Goal: Transaction & Acquisition: Purchase product/service

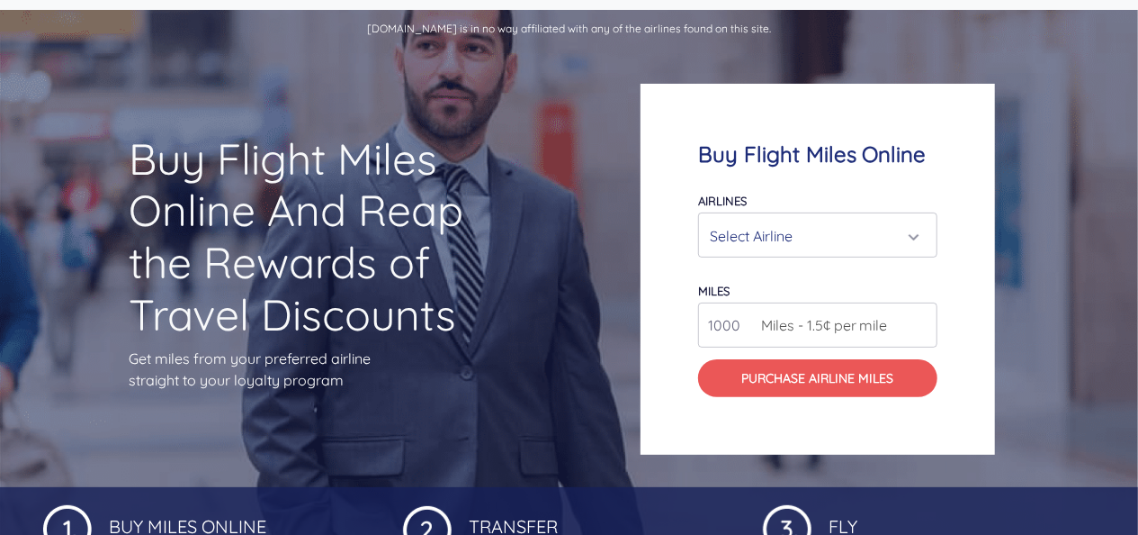
scroll to position [90, 0]
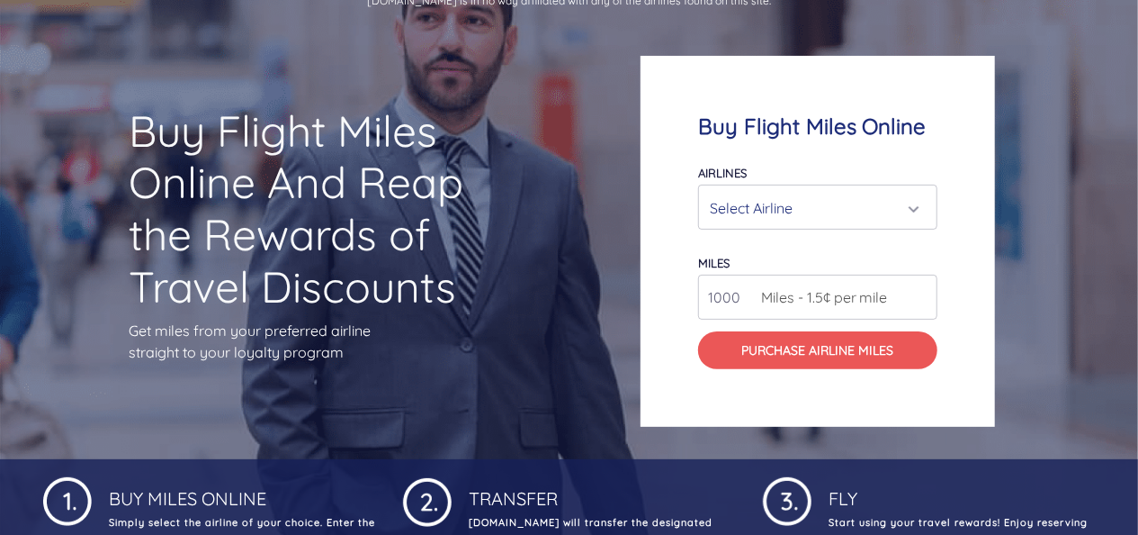
click at [796, 207] on div "Select Airline" at bounding box center [812, 208] width 205 height 34
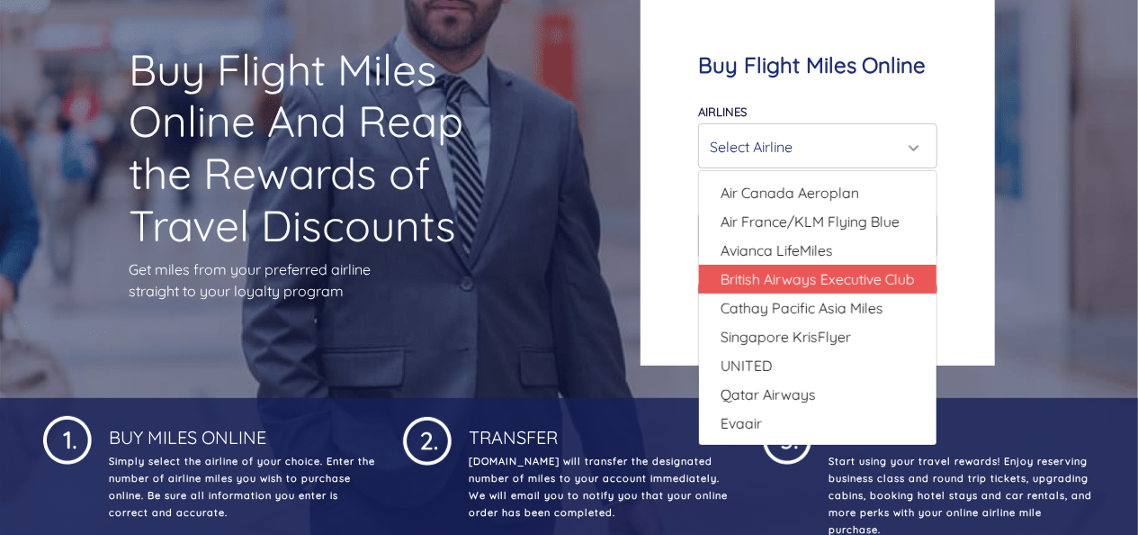
scroll to position [180, 0]
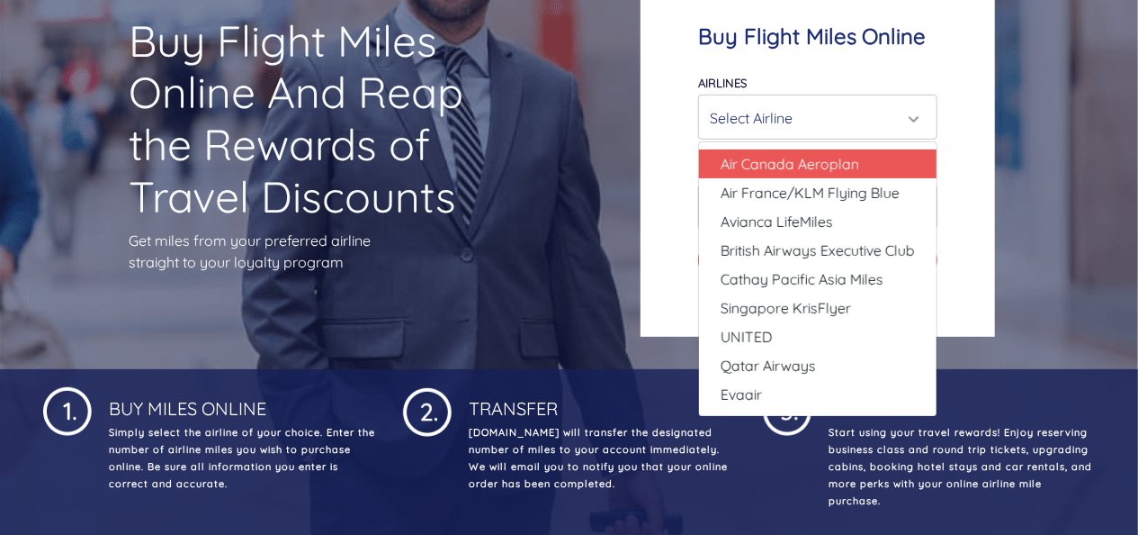
click at [799, 173] on span "Air Canada Aeroplan" at bounding box center [790, 164] width 139 height 22
select select "Air Canada Aeroplan"
type input "80000"
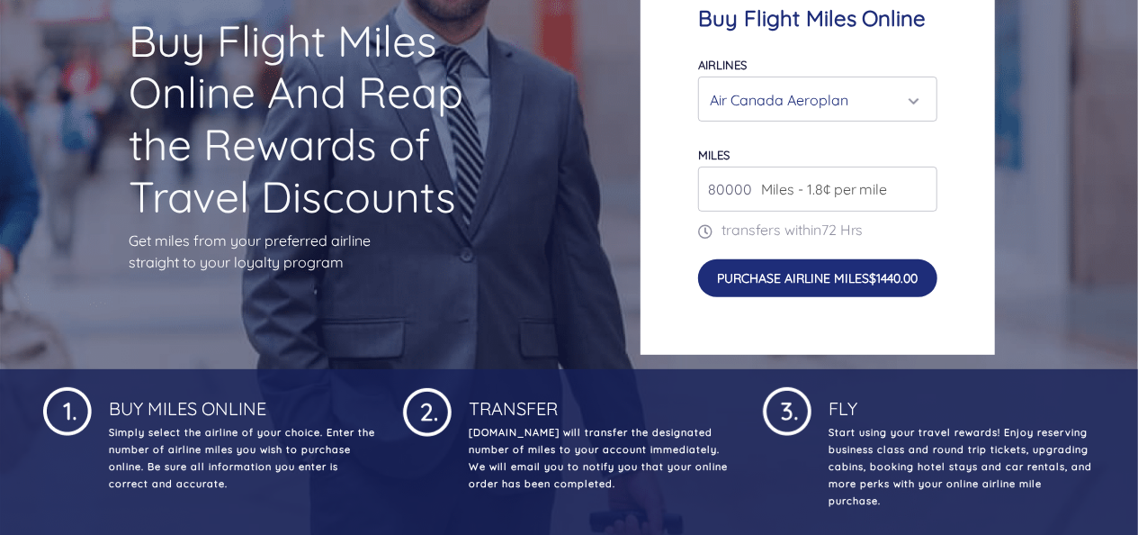
click at [770, 271] on button "Purchase Airline Miles $1440.00" at bounding box center [817, 278] width 239 height 38
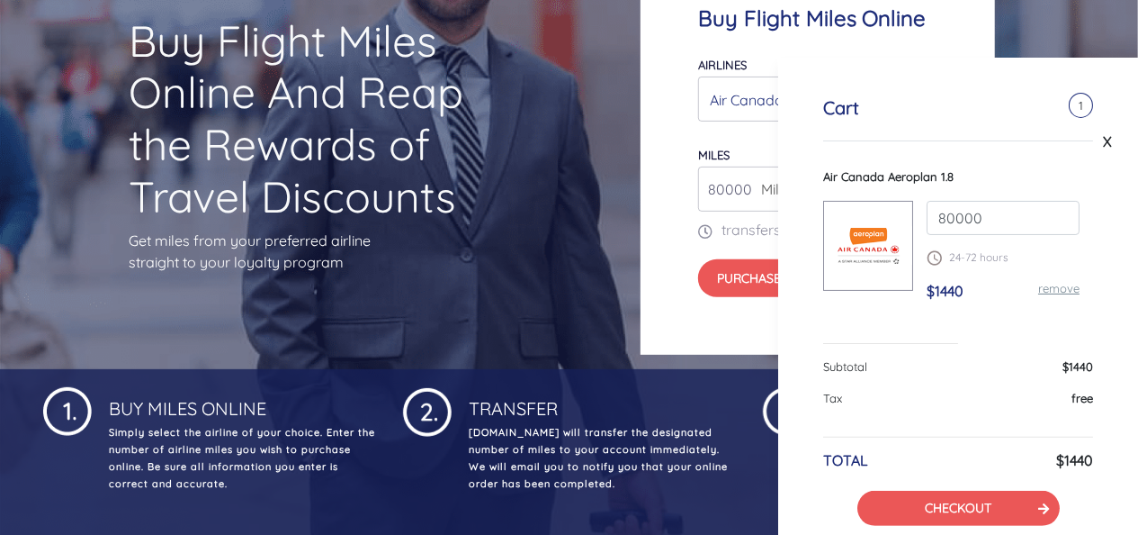
scroll to position [95, 0]
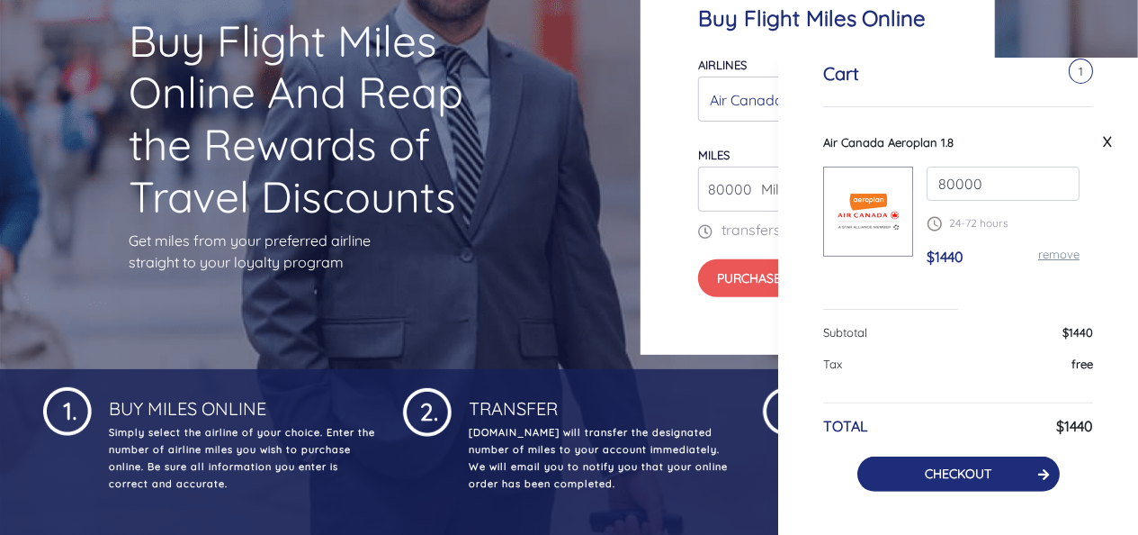
click at [949, 479] on link "CHECKOUT" at bounding box center [958, 473] width 67 height 16
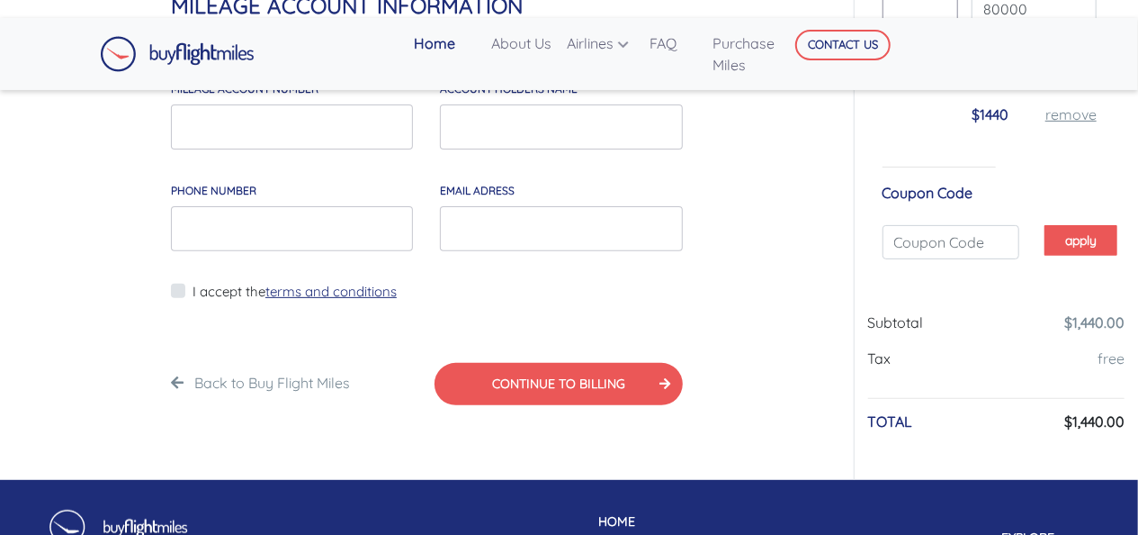
scroll to position [90, 0]
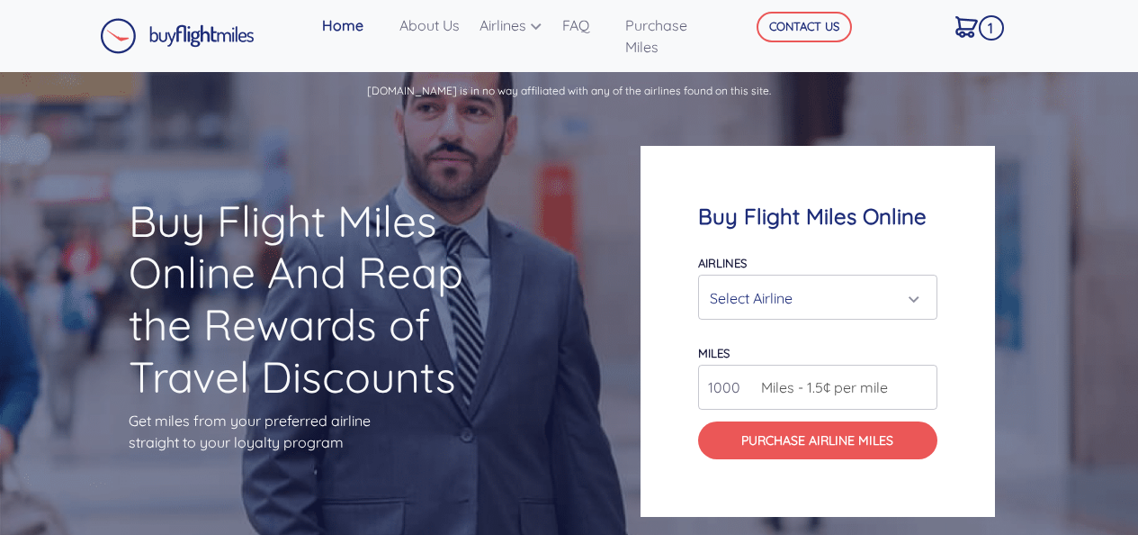
scroll to position [180, 0]
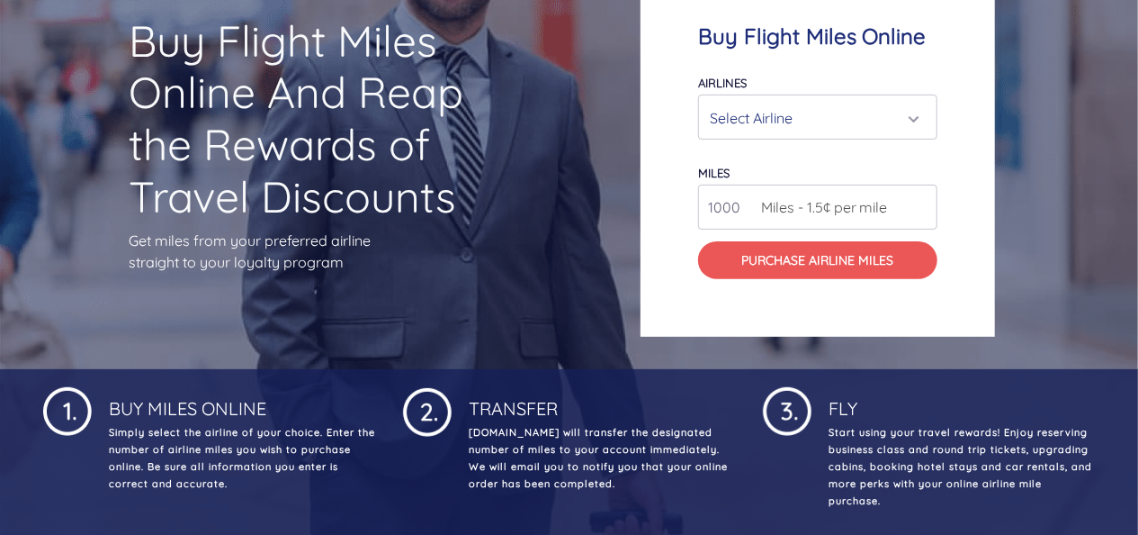
click at [767, 124] on div "Select Airline" at bounding box center [812, 118] width 205 height 34
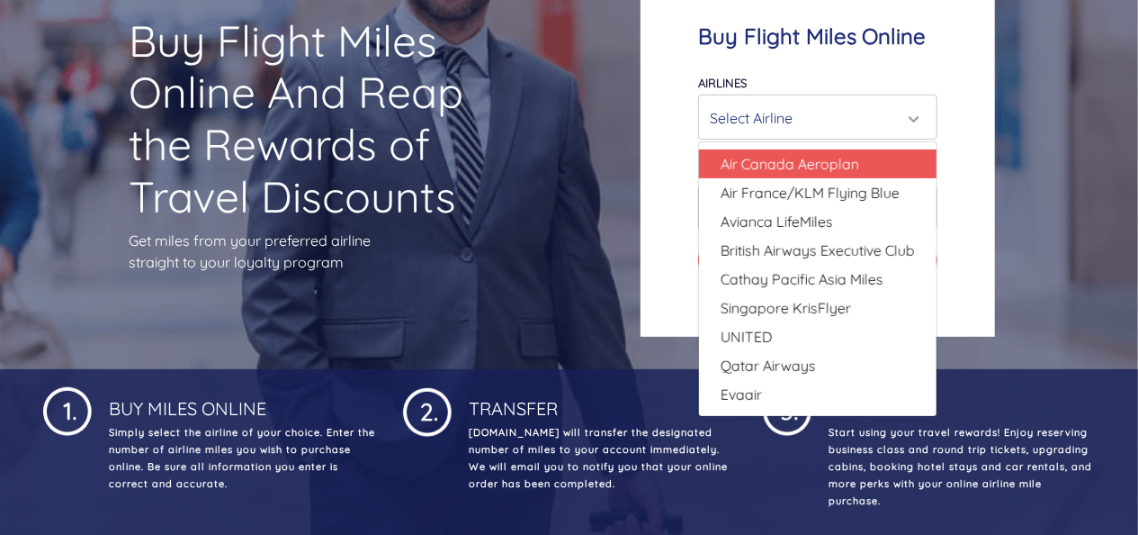
click at [789, 164] on span "Air Canada Aeroplan" at bounding box center [790, 164] width 139 height 22
select select "Air Canada Aeroplan"
type input "80000"
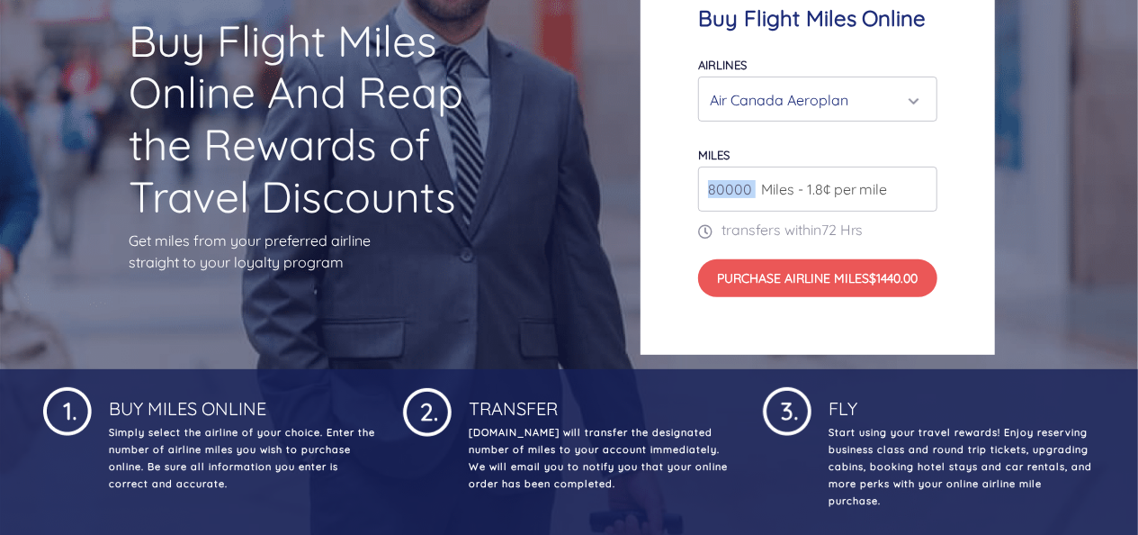
drag, startPoint x: 756, startPoint y: 193, endPoint x: 671, endPoint y: 186, distance: 84.8
click at [671, 186] on div "Buy Flight Miles Online Airlines Air Canada Aeroplan Air France/KLM Flying Blue…" at bounding box center [818, 151] width 355 height 407
drag, startPoint x: 671, startPoint y: 186, endPoint x: 760, endPoint y: 185, distance: 88.2
click at [760, 185] on span "Miles - 1.8¢ per mile" at bounding box center [820, 189] width 136 height 22
click at [754, 189] on span "Miles - 1.8¢ per mile" at bounding box center [820, 189] width 136 height 22
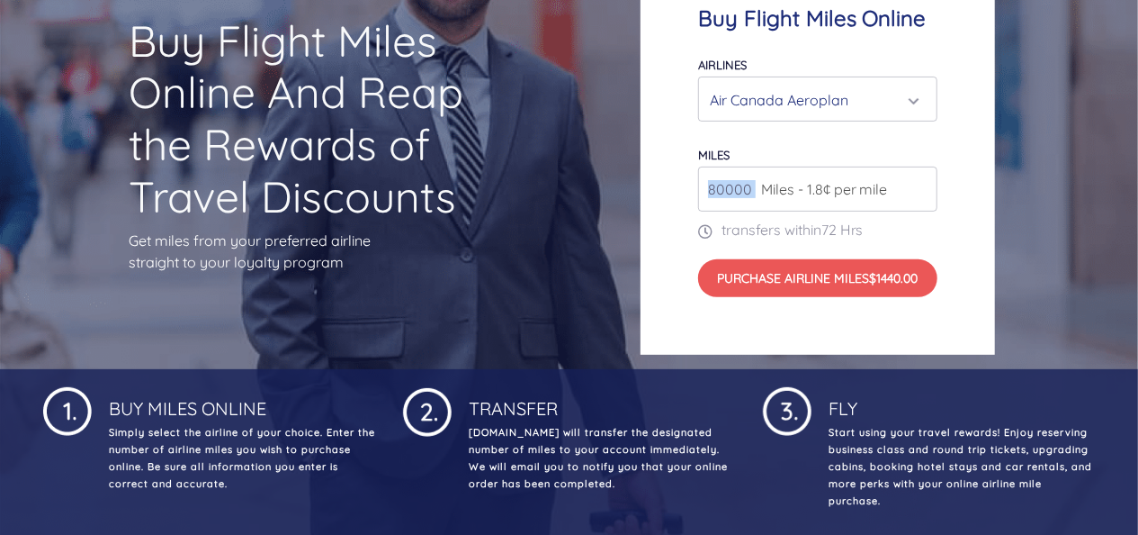
click at [749, 195] on input "80000" at bounding box center [817, 188] width 239 height 45
click at [740, 205] on input "80000" at bounding box center [817, 188] width 239 height 45
click at [711, 190] on input "80000" at bounding box center [817, 188] width 239 height 45
type input "15"
type input "1"
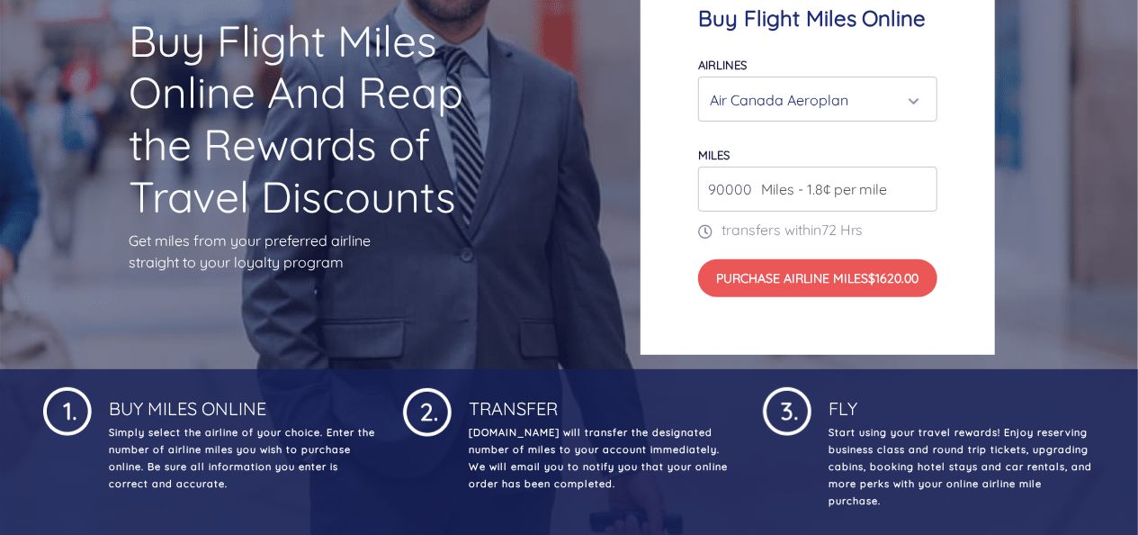
type input "90000"
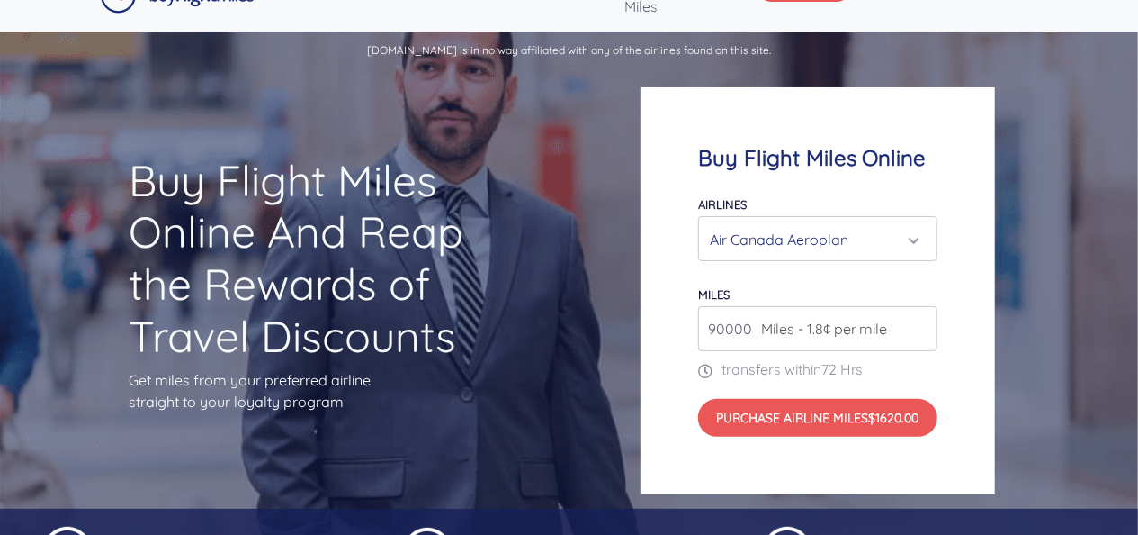
scroll to position [0, 0]
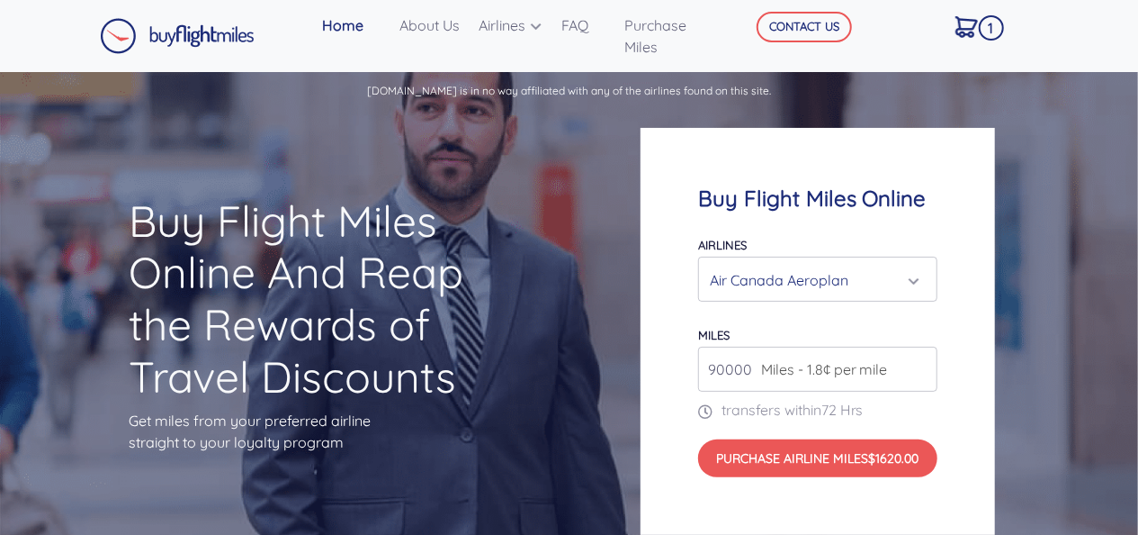
click at [866, 274] on div "Air Canada Aeroplan" at bounding box center [812, 280] width 205 height 34
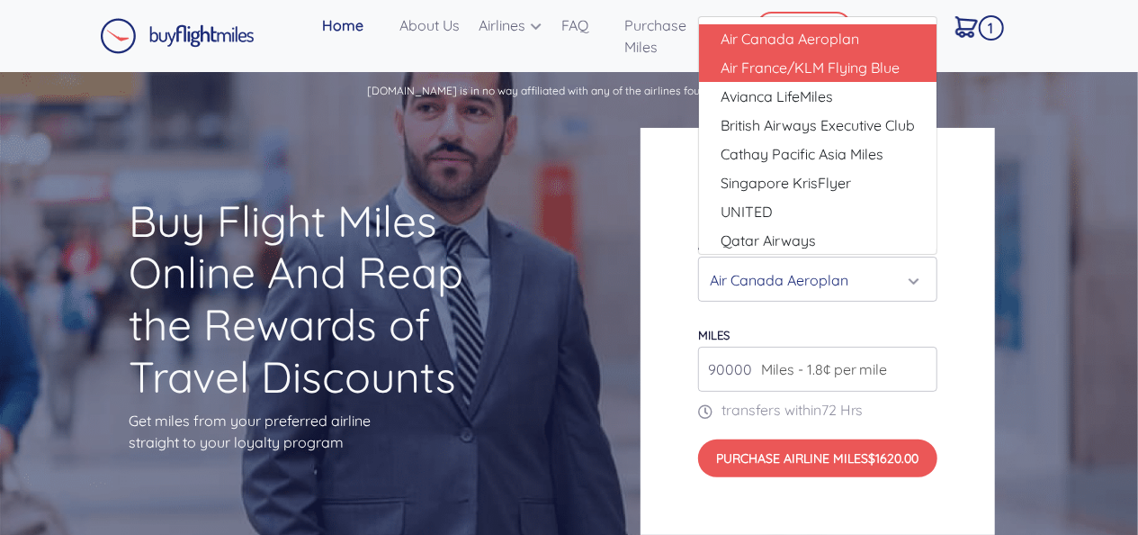
click at [789, 74] on span "Air France/KLM Flying Blue" at bounding box center [810, 68] width 179 height 22
select select "Air France/KLM Flying Blue"
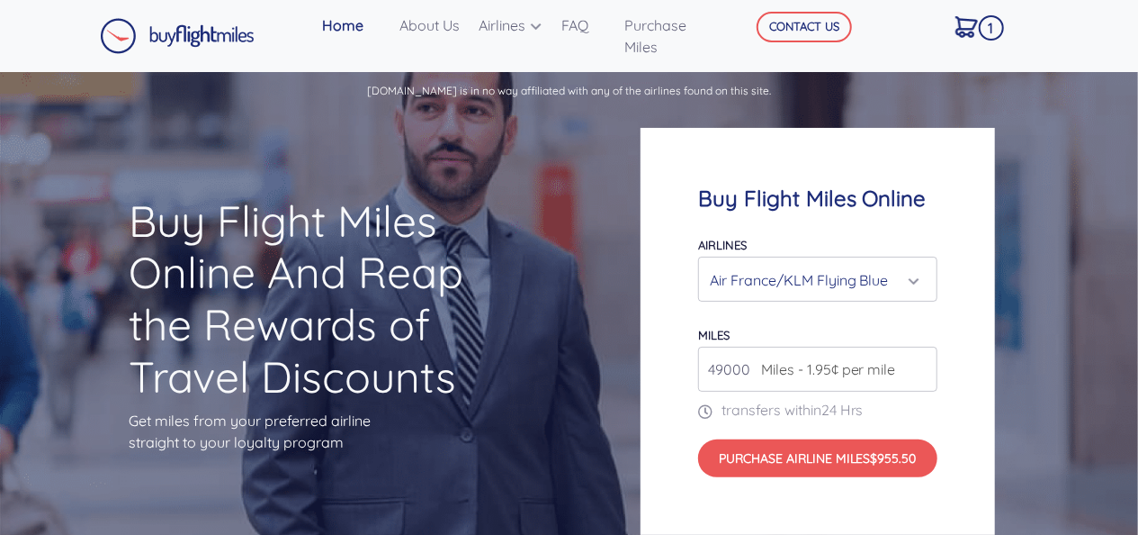
click at [757, 370] on span "Miles - 1.95¢ per mile" at bounding box center [824, 369] width 144 height 22
click at [751, 366] on input "49000" at bounding box center [817, 368] width 239 height 45
drag, startPoint x: 751, startPoint y: 366, endPoint x: 677, endPoint y: 356, distance: 74.5
click at [677, 356] on div "Buy Flight Miles Online Airlines Air Canada Aeroplan Air France/KLM Flying Blue…" at bounding box center [818, 331] width 355 height 407
type input "135000"
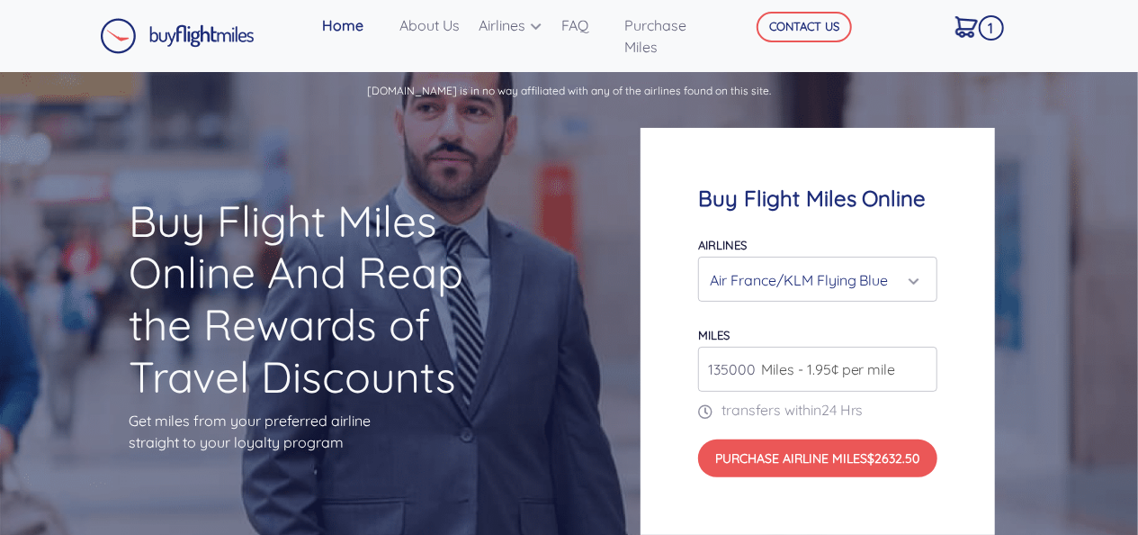
click at [808, 287] on div "Air France/KLM Flying Blue" at bounding box center [812, 280] width 205 height 34
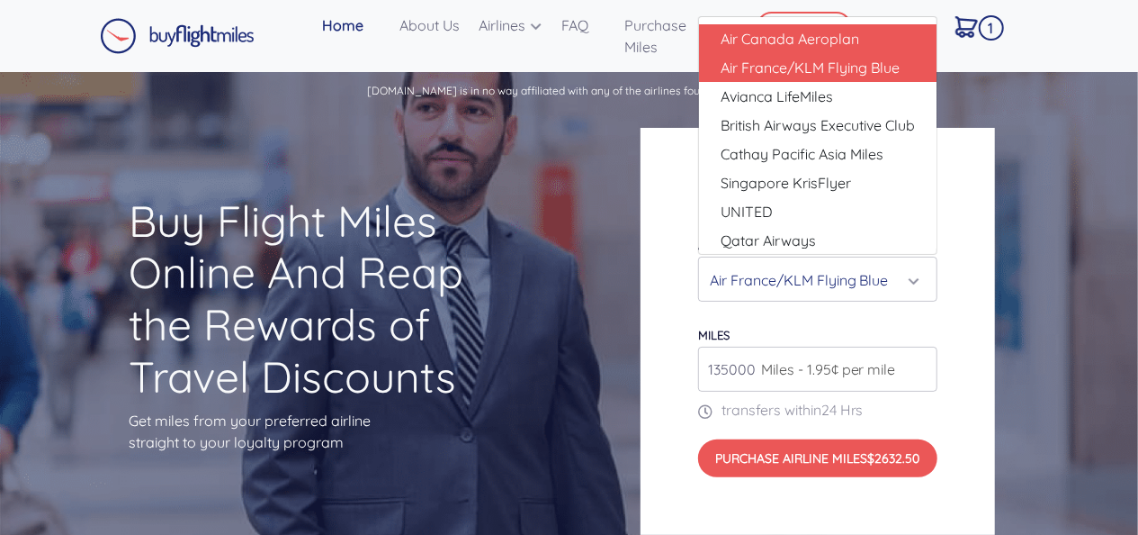
click at [804, 39] on span "Air Canada Aeroplan" at bounding box center [790, 39] width 139 height 22
select select "Air Canada Aeroplan"
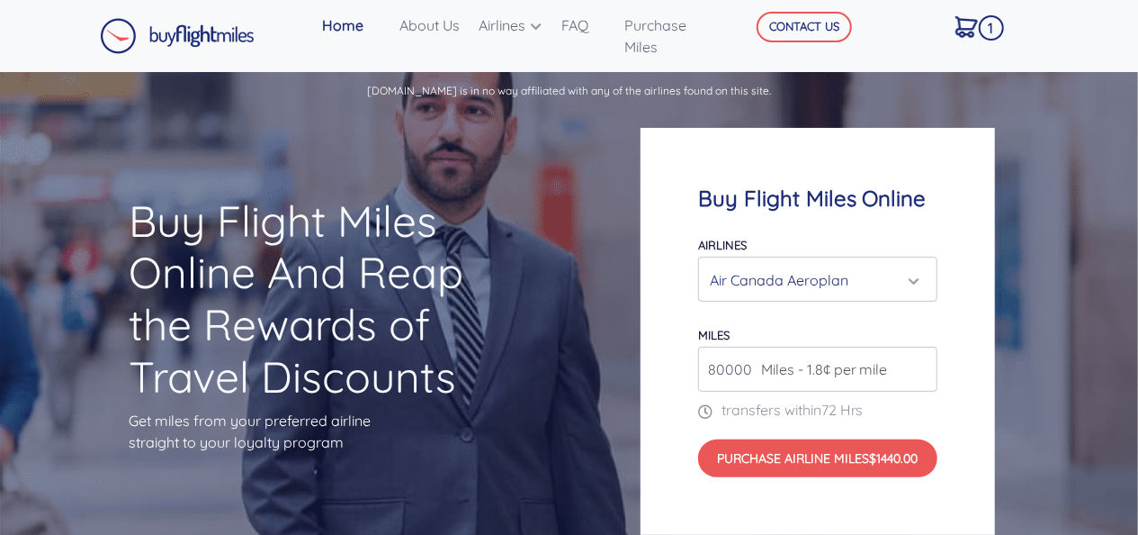
click at [941, 256] on div "Buy Flight Miles Online Airlines Air Canada Aeroplan Air France/KLM Flying Blue…" at bounding box center [818, 331] width 355 height 407
click at [733, 373] on div "80000 Miles - 1.8¢ per mile" at bounding box center [817, 368] width 239 height 45
click at [747, 367] on input "80000" at bounding box center [817, 368] width 239 height 45
type input "8"
type input "160000"
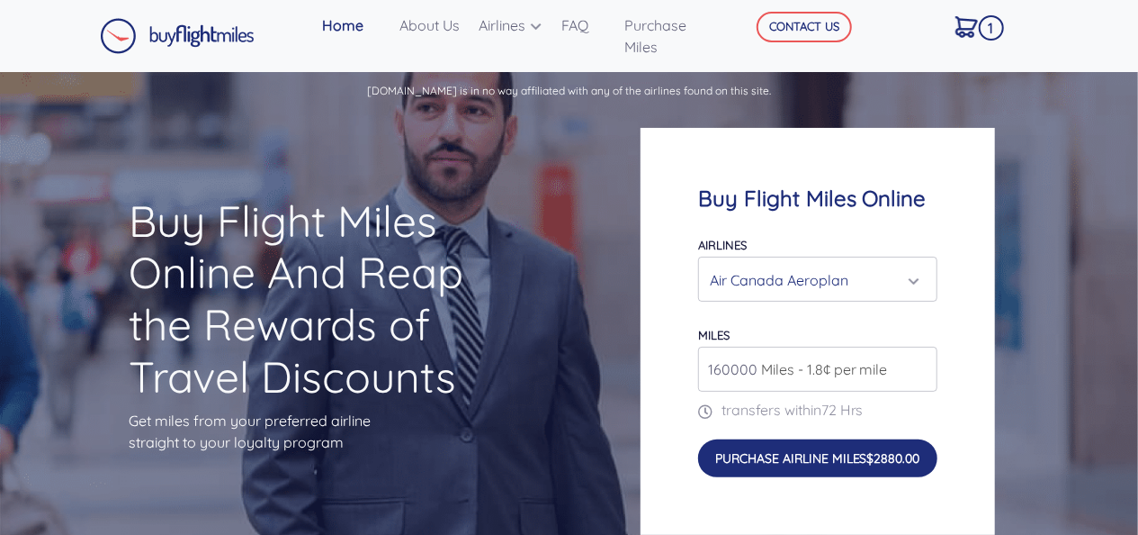
click at [805, 454] on button "Purchase Airline Miles $2880.00" at bounding box center [817, 458] width 239 height 38
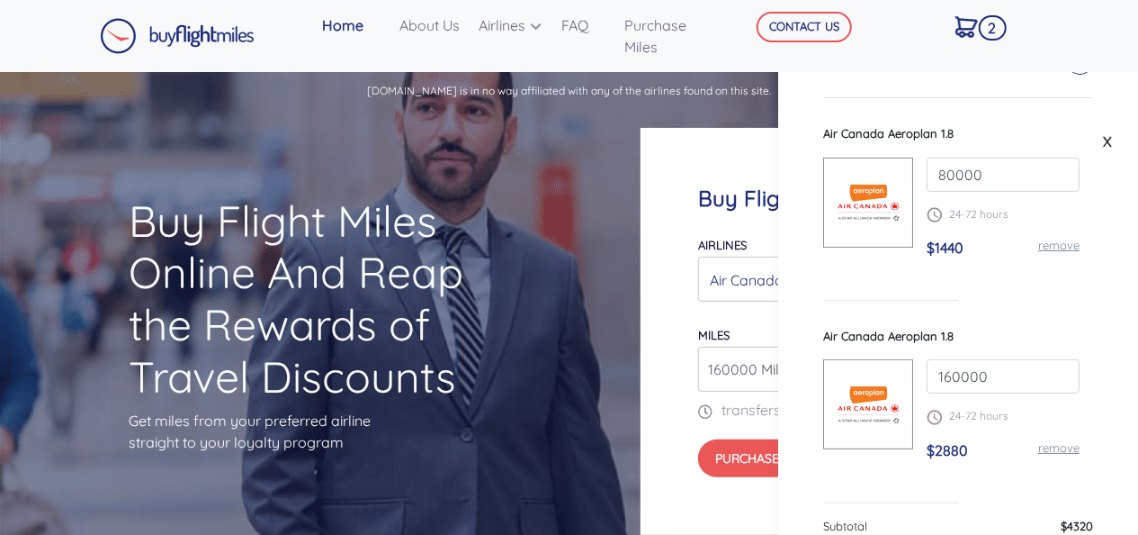
scroll to position [90, 0]
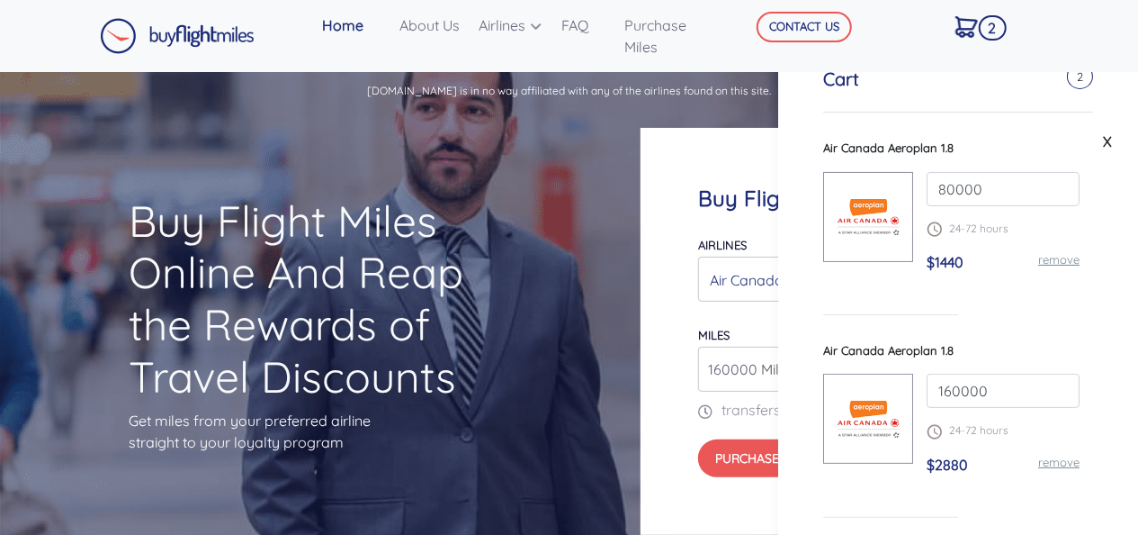
click at [1058, 258] on link "remove" at bounding box center [1059, 259] width 41 height 14
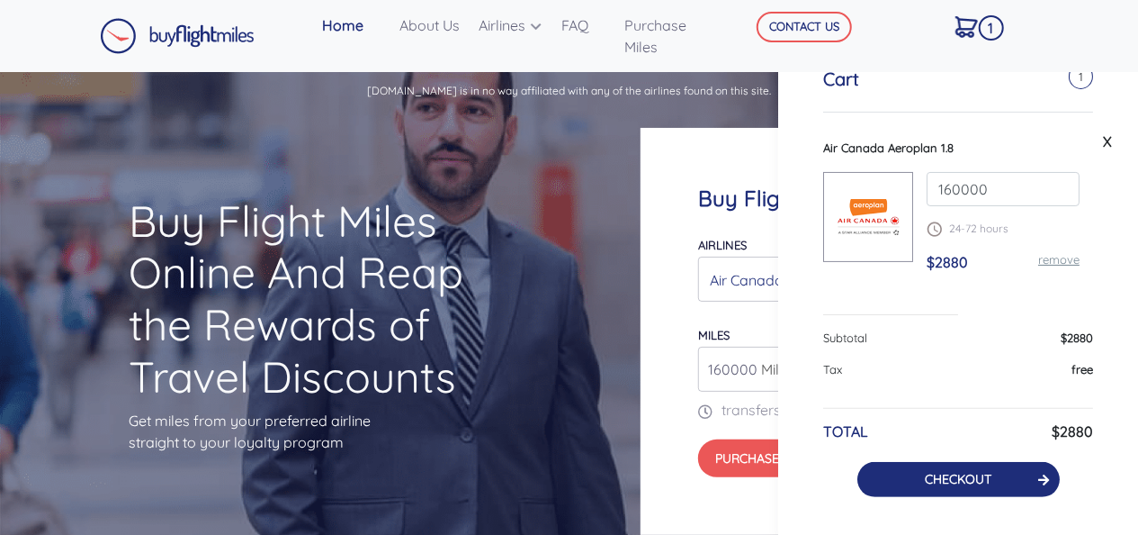
click at [971, 468] on button "CHECKOUT" at bounding box center [959, 479] width 202 height 35
click at [976, 488] on button "CHECKOUT" at bounding box center [959, 479] width 202 height 35
click at [961, 472] on link "CHECKOUT" at bounding box center [958, 479] width 67 height 16
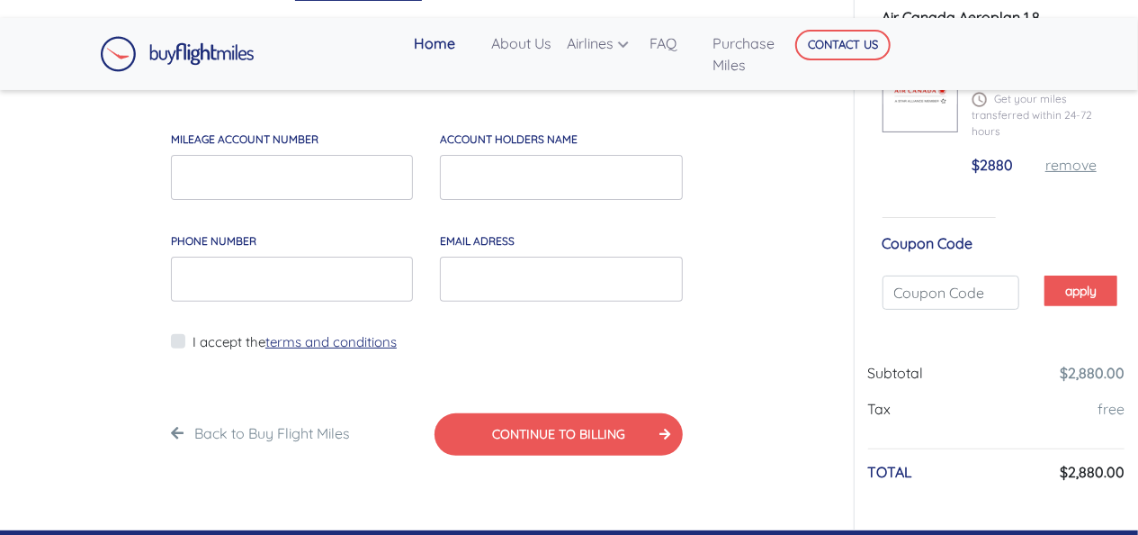
scroll to position [90, 0]
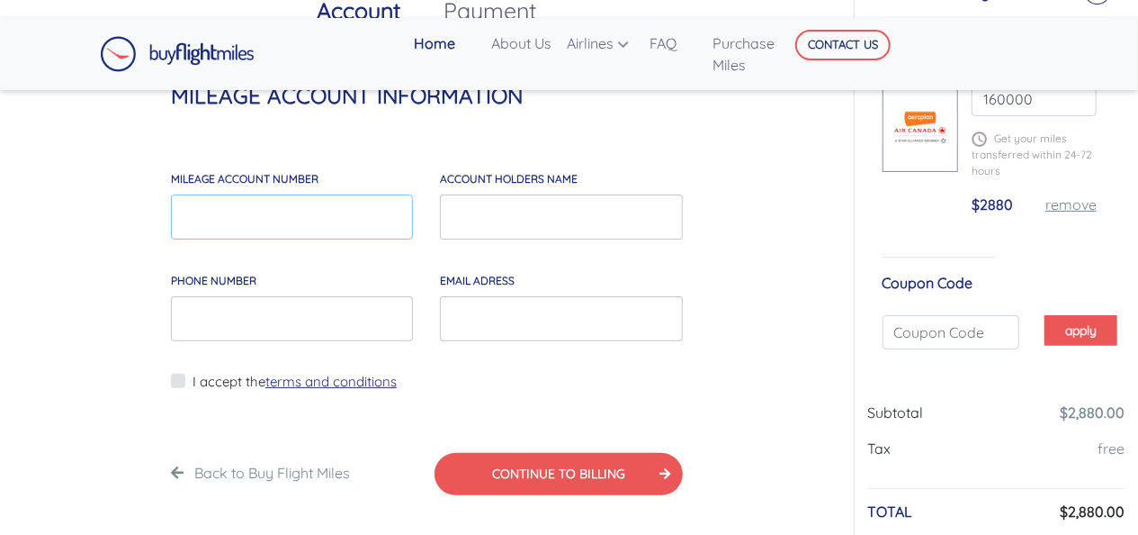
click at [283, 224] on input "MILEAGE account number" at bounding box center [292, 216] width 242 height 45
paste input "173 735 606"
type input "173 735 606"
click at [565, 223] on input "account holders NAME" at bounding box center [561, 216] width 242 height 45
type input "jaspal shah"
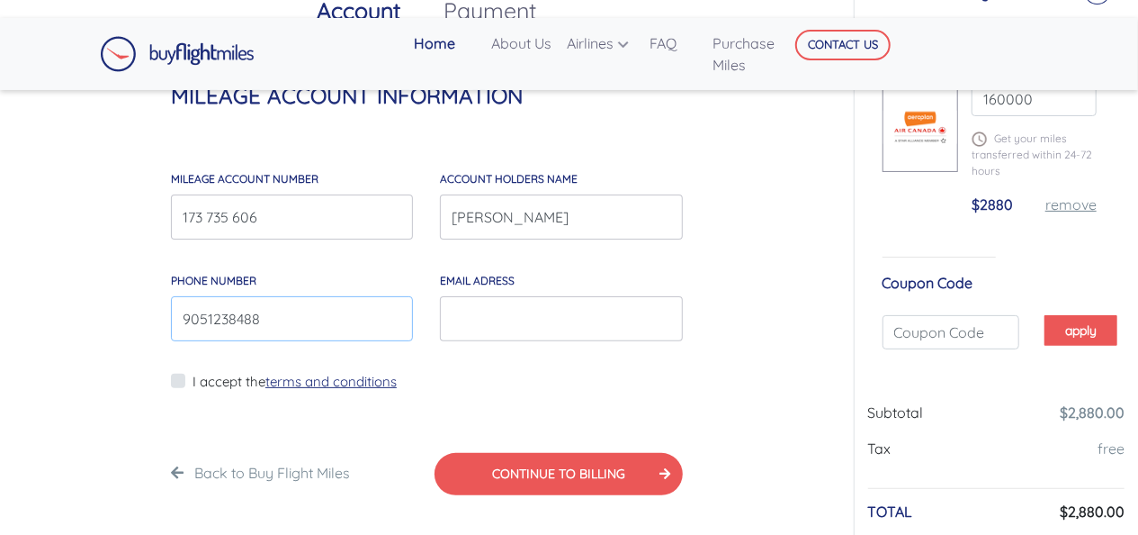
type input "9051238488"
paste input "@"
type input "jackcrack745@gmail.com"
click at [193, 382] on label "I accept the terms and conditions" at bounding box center [295, 382] width 204 height 21
click at [193, 382] on input "I accept the terms and conditions" at bounding box center [199, 392] width 12 height 45
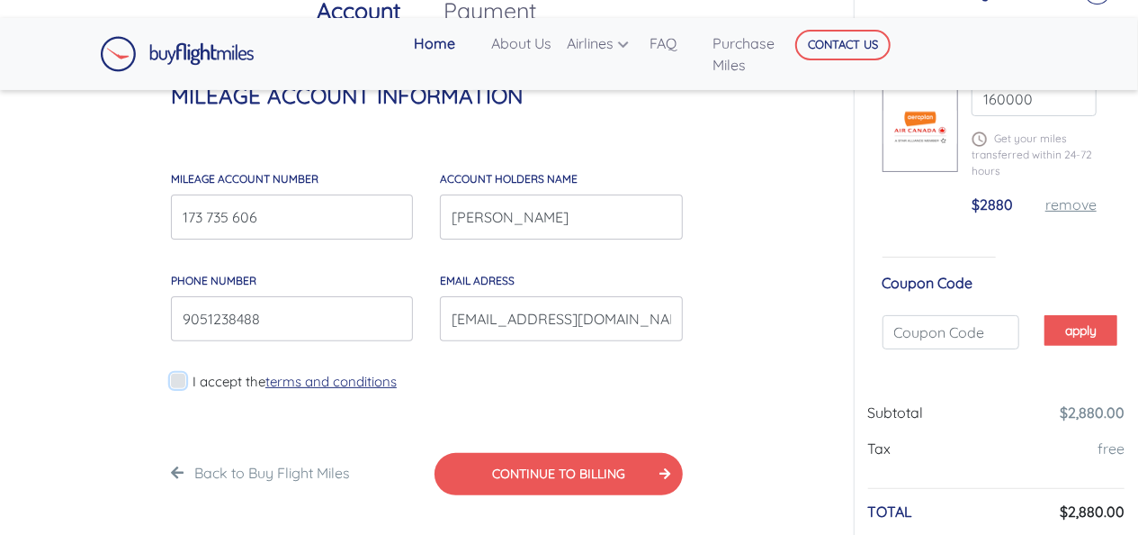
checkbox input "true"
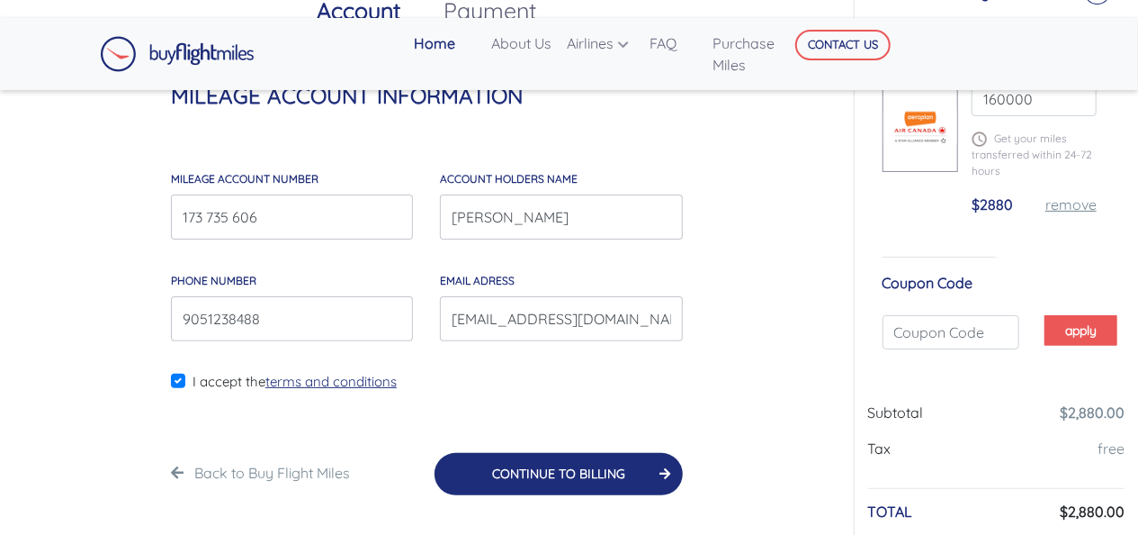
click at [493, 476] on button "CONTINUE TO BILLING" at bounding box center [559, 474] width 248 height 42
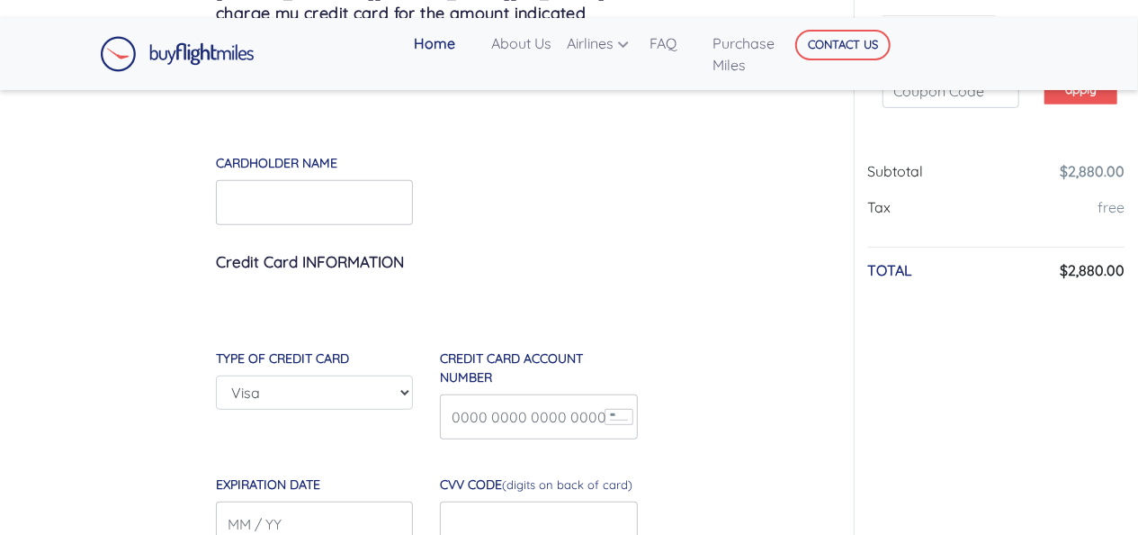
scroll to position [360, 0]
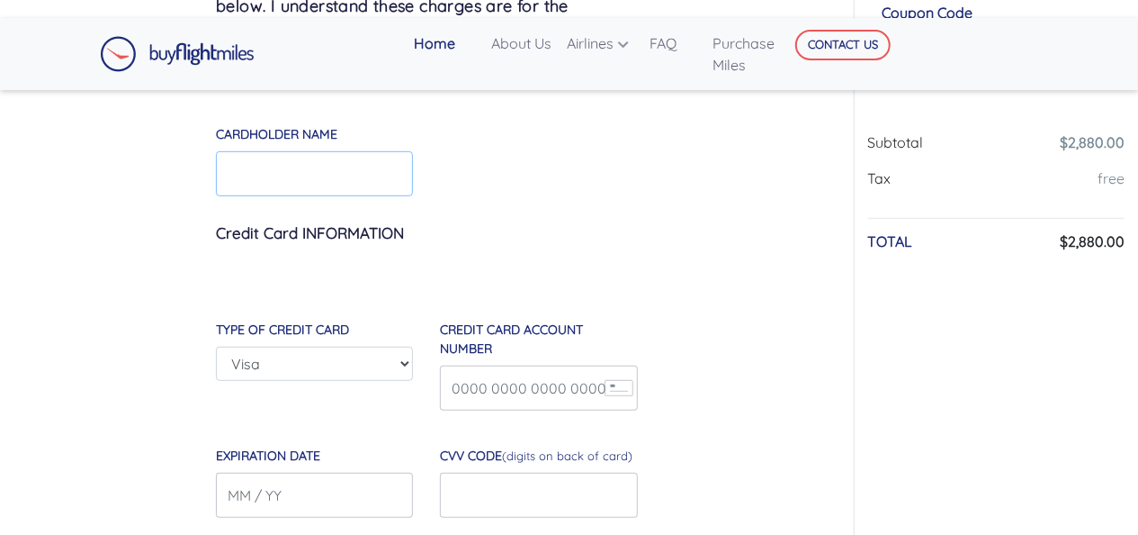
click at [292, 153] on input "Cardholder Name" at bounding box center [314, 173] width 197 height 45
type input "Quote on United"
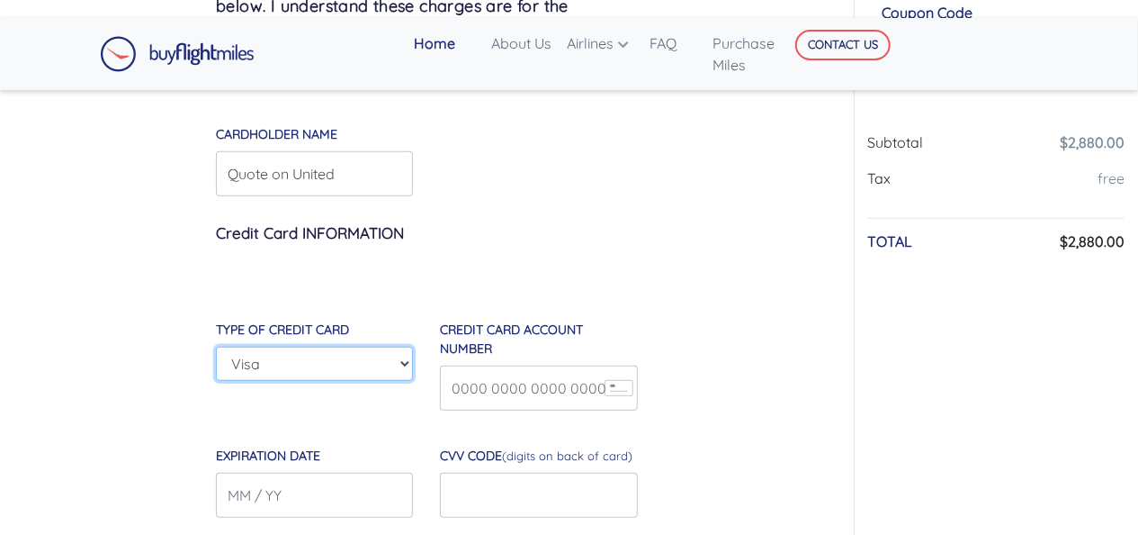
select select "American-Express"
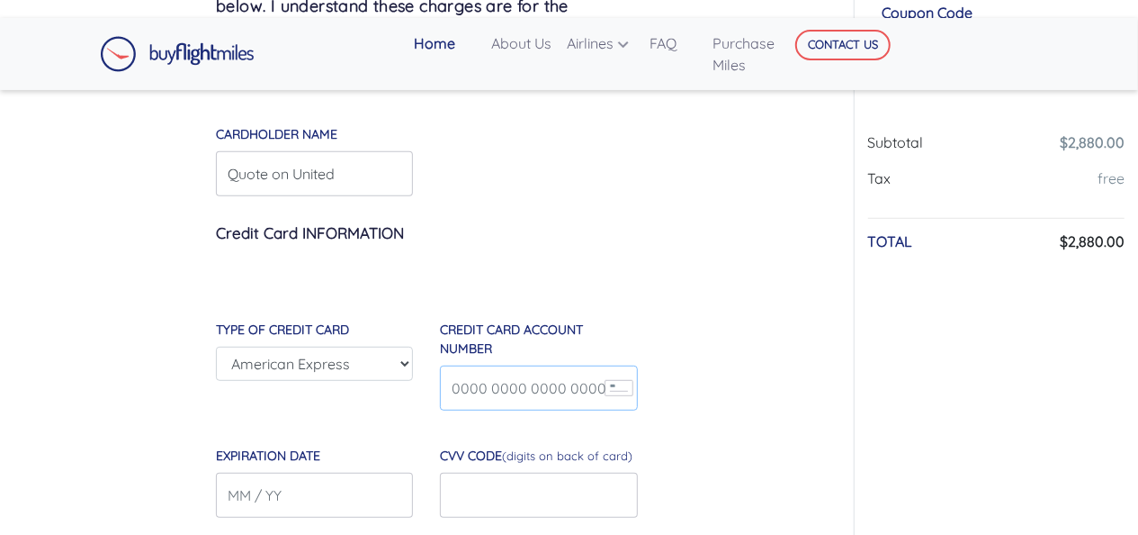
type input "379857991971017"
type input "11 / 29"
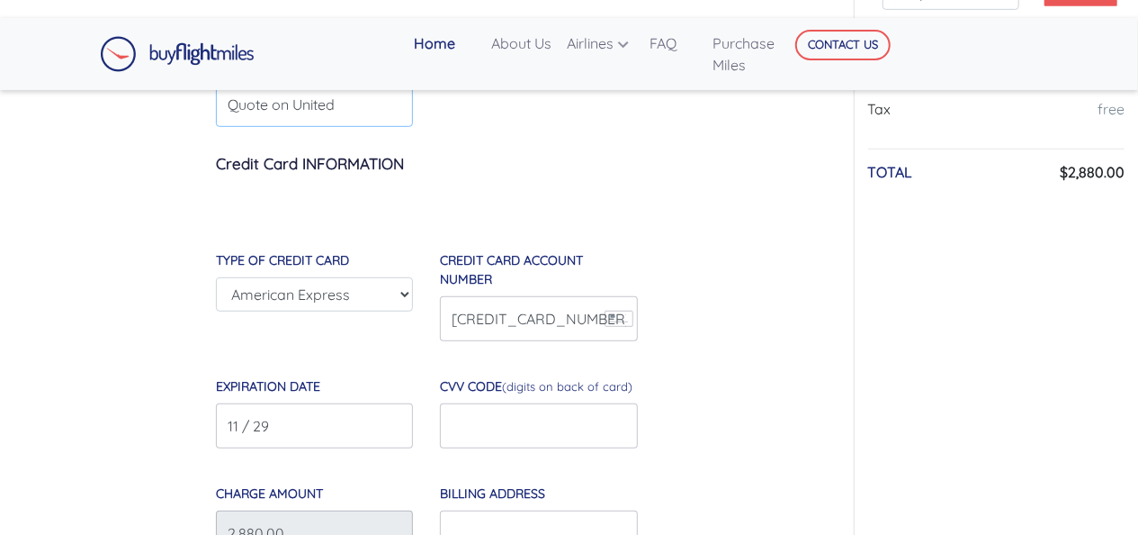
scroll to position [450, 0]
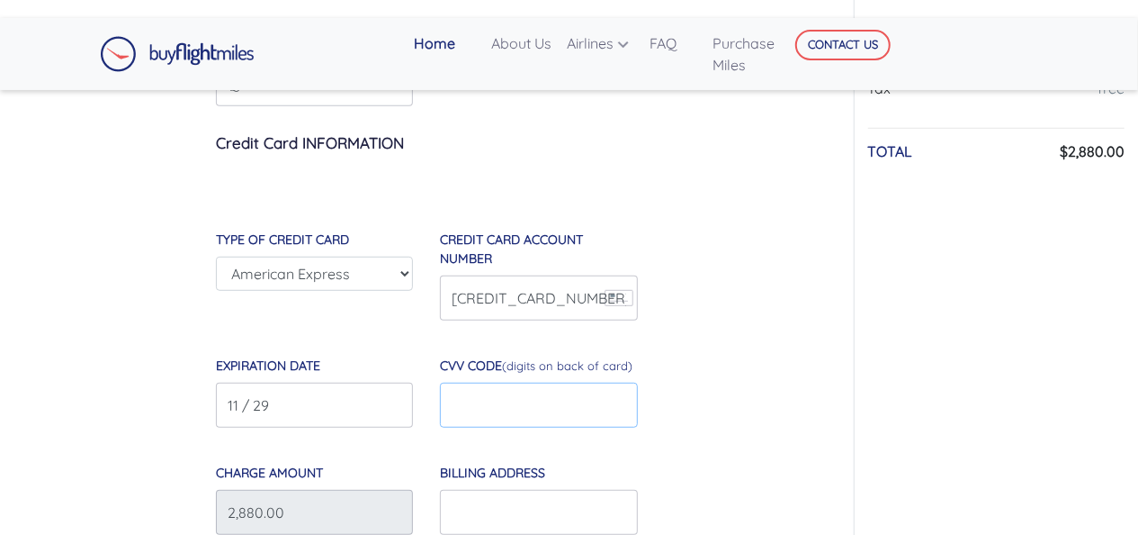
click at [493, 413] on input "text" at bounding box center [538, 404] width 197 height 45
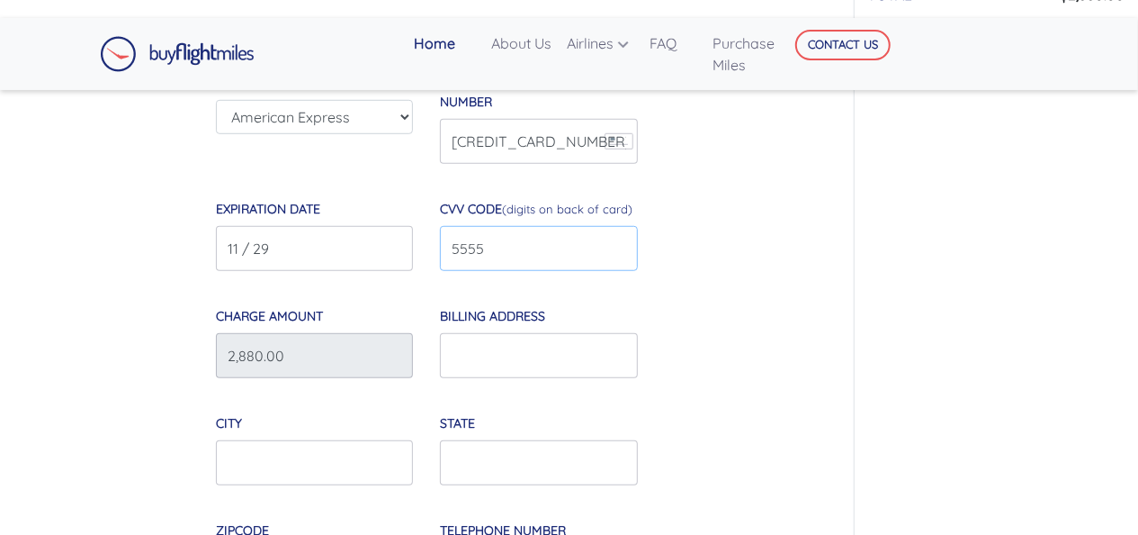
scroll to position [630, 0]
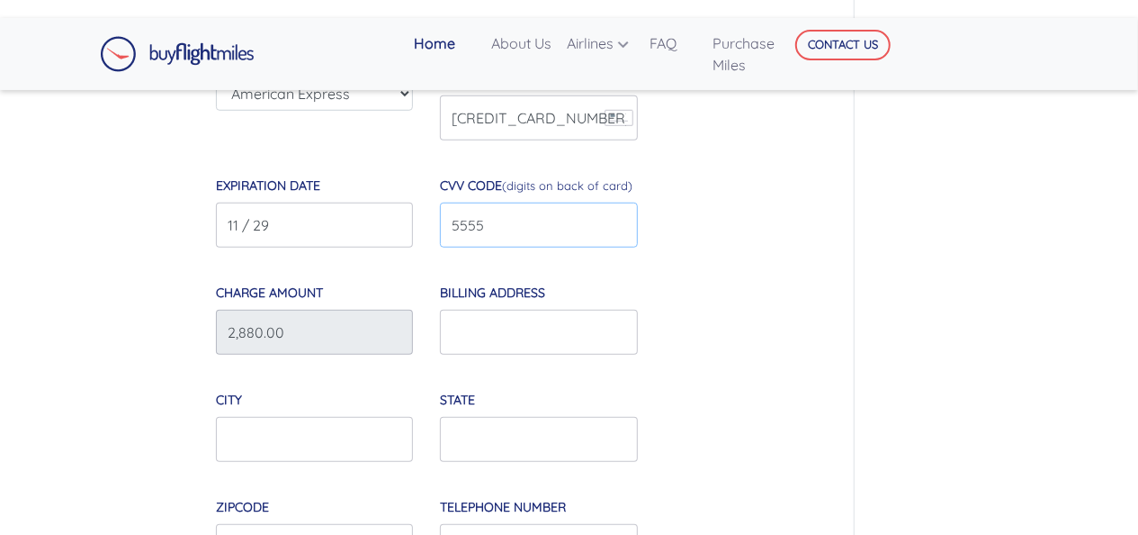
type input "5555"
click at [500, 338] on input "Billing Address" at bounding box center [538, 332] width 197 height 45
paste input "Unit 1, 30 Concourse Gate"
type input "Unit 1, 30 Concourse Gate"
click at [283, 437] on input "City" at bounding box center [314, 439] width 197 height 45
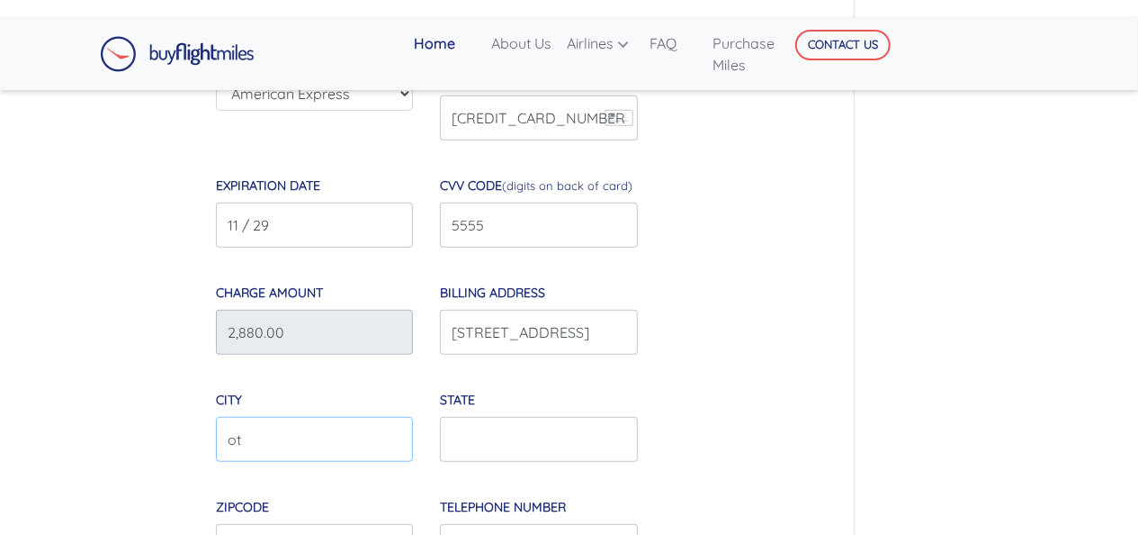
type input "Ottawa"
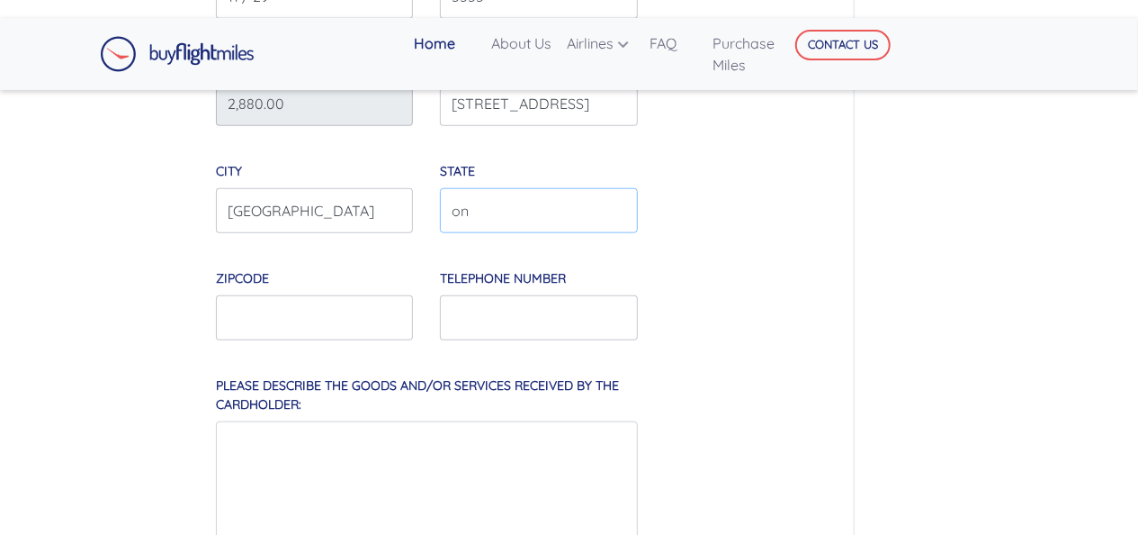
scroll to position [900, 0]
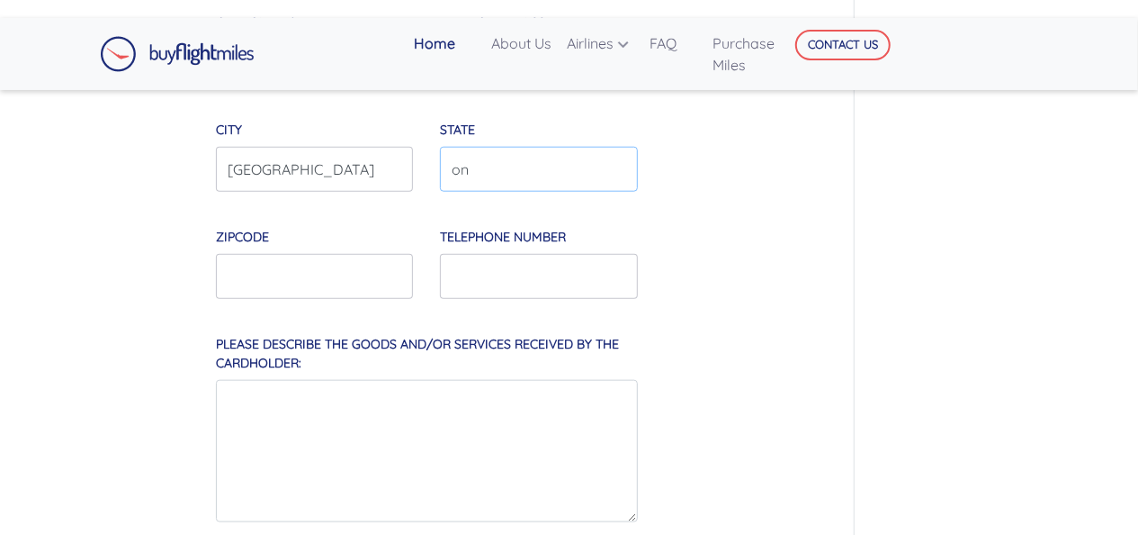
type input "on"
click at [289, 282] on input "text" at bounding box center [314, 276] width 197 height 45
paste input "K2E 7V7"
type input "K2E 7V7"
drag, startPoint x: 542, startPoint y: 276, endPoint x: 552, endPoint y: 281, distance: 10.9
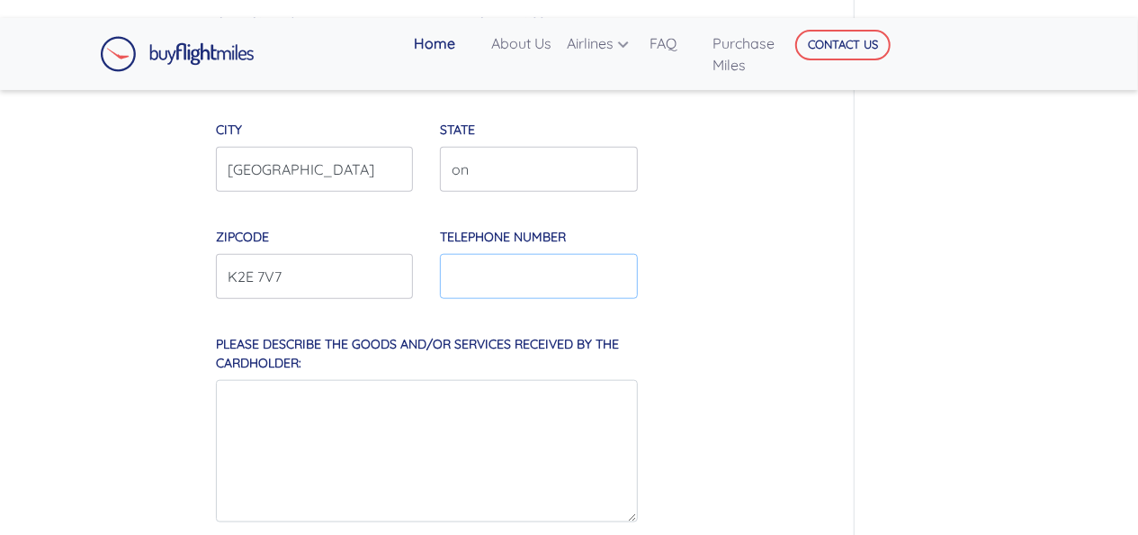
click at [542, 276] on input "Telephone Number" at bounding box center [538, 276] width 197 height 45
paste input "613 216 1277"
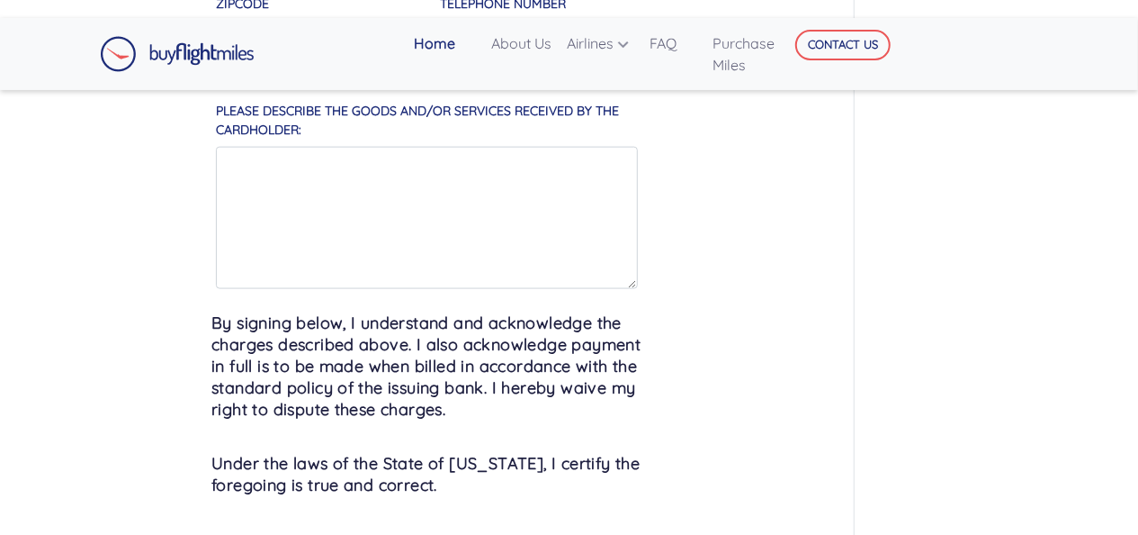
scroll to position [1170, 0]
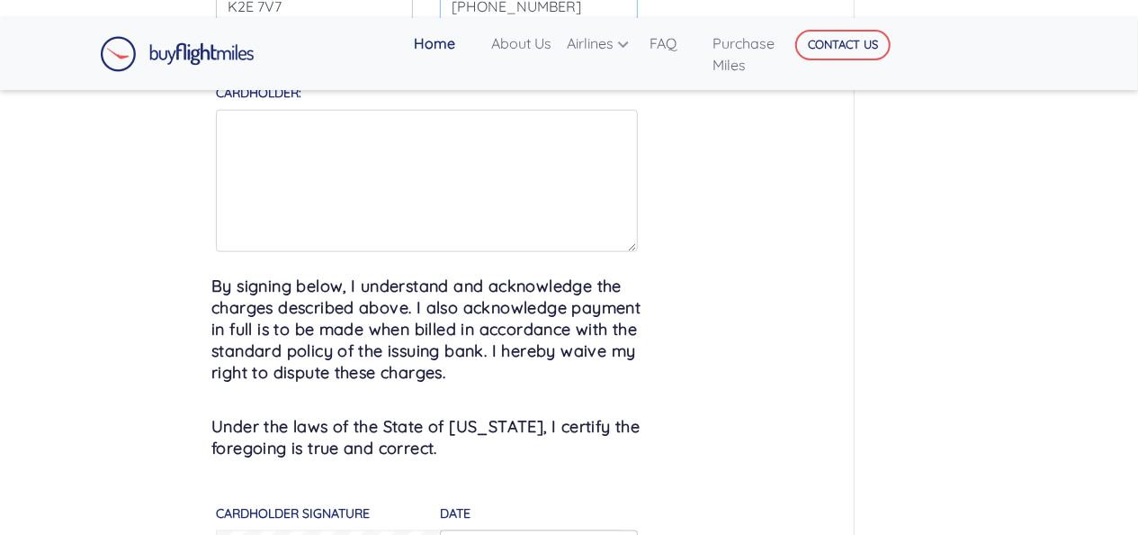
type input "613 216 1288"
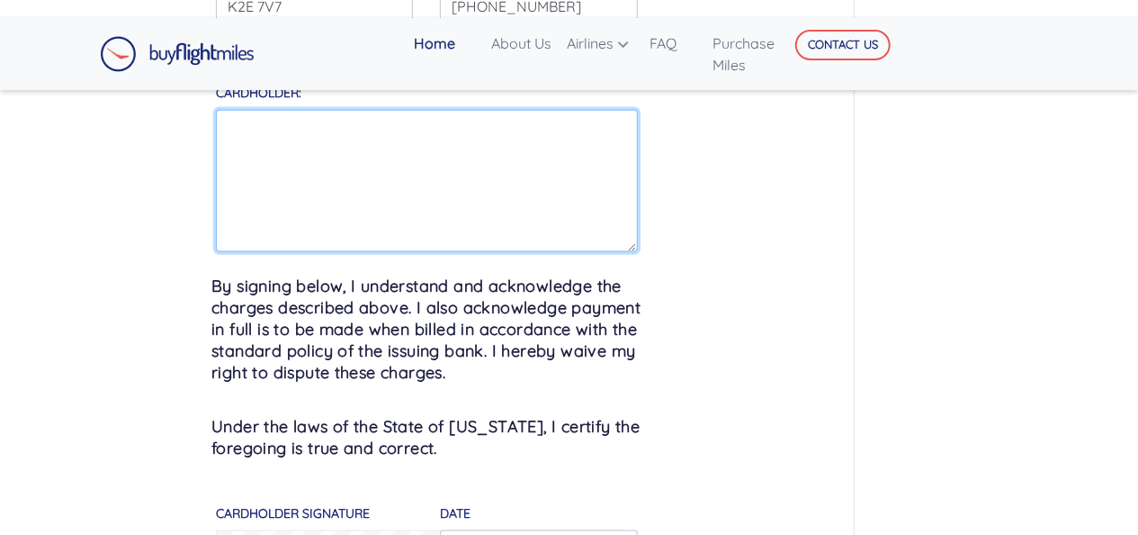
click at [358, 157] on textarea "Please describe the goods and/or services received by the cardholder:" at bounding box center [427, 181] width 422 height 142
type textarea "e"
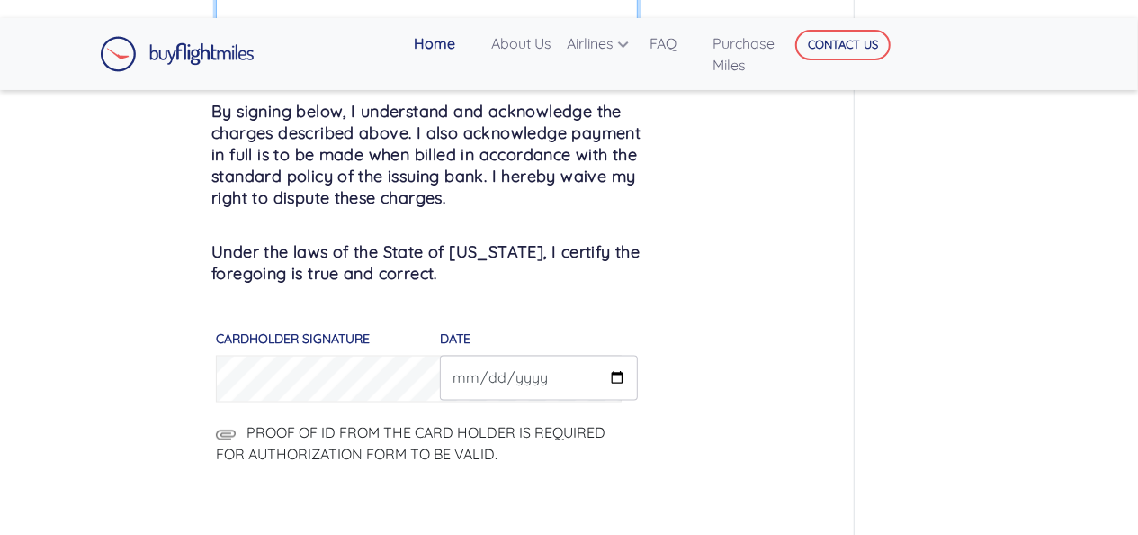
scroll to position [1440, 0]
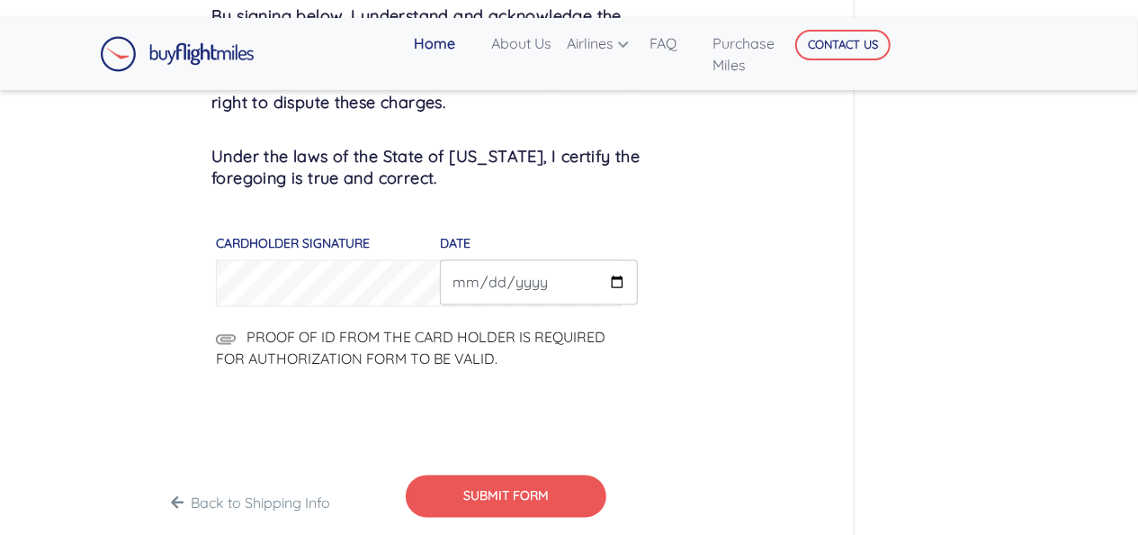
type textarea "yes we authorize"
click at [616, 280] on input "DATE" at bounding box center [538, 282] width 197 height 45
type input "2025-09-15"
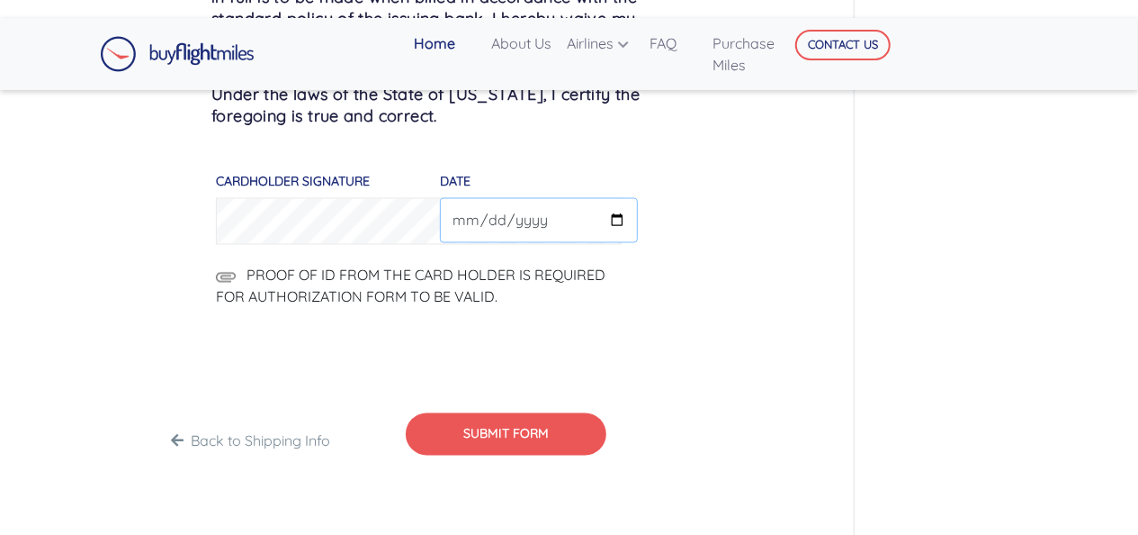
scroll to position [1530, 0]
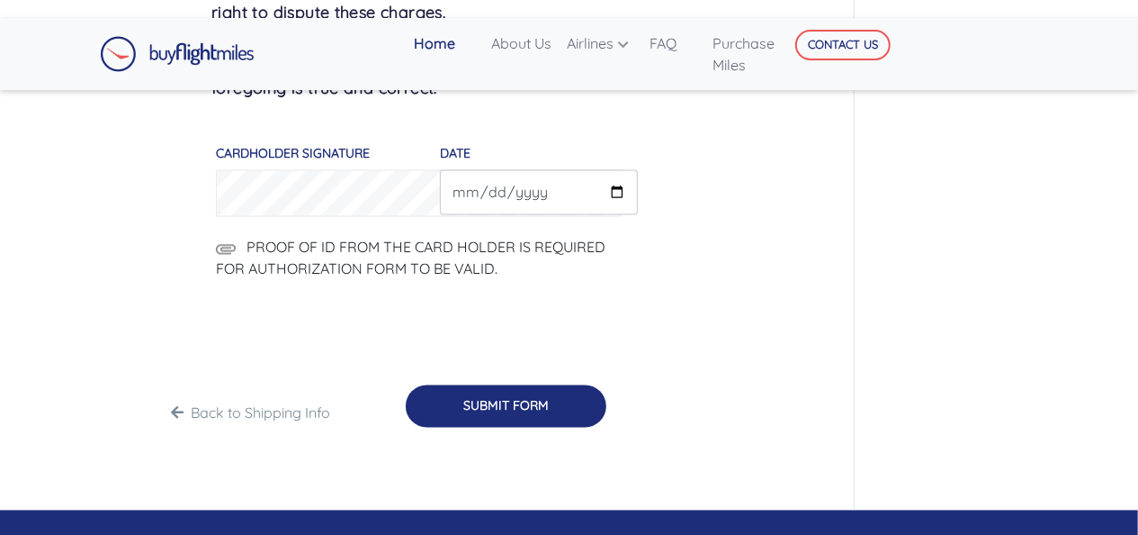
click at [507, 398] on button "SUBMIT FORM" at bounding box center [506, 406] width 201 height 42
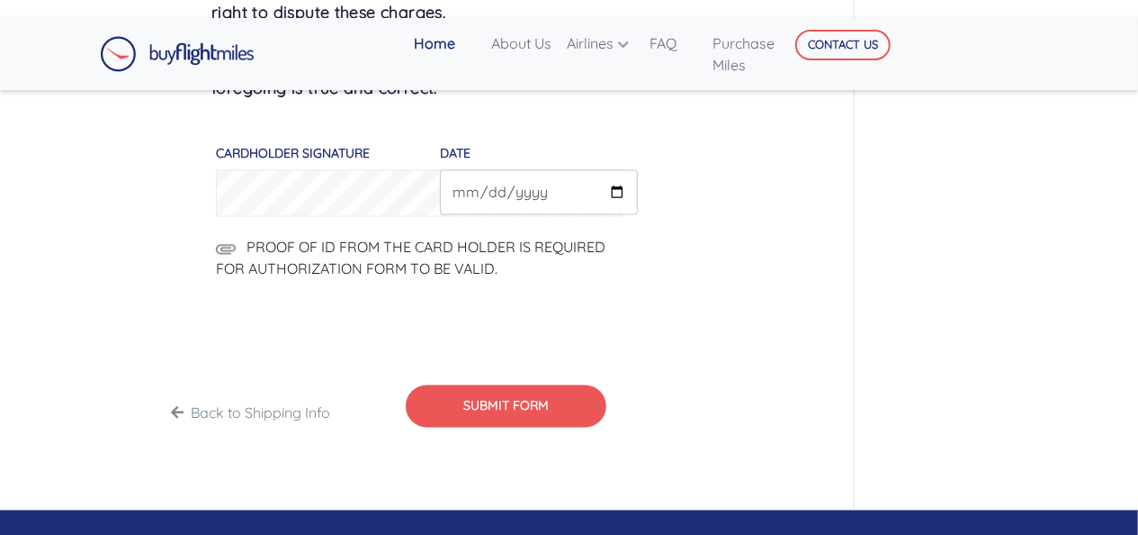
click at [232, 250] on img at bounding box center [226, 249] width 20 height 11
click at [638, 250] on input "PROOF OF ID FROM THE CARD HOLDER IS REQUIRED FOR AUTHORIZATION FORM TO BE VALID." at bounding box center [792, 259] width 308 height 45
click at [231, 244] on img at bounding box center [226, 249] width 20 height 11
click at [638, 243] on input "PROOF OF ID FROM THE CARD HOLDER IS REQUIRED FOR AUTHORIZATION FORM TO BE VALID." at bounding box center [792, 259] width 308 height 45
type input "C:\fakepath\Umesh Passport.pdf"
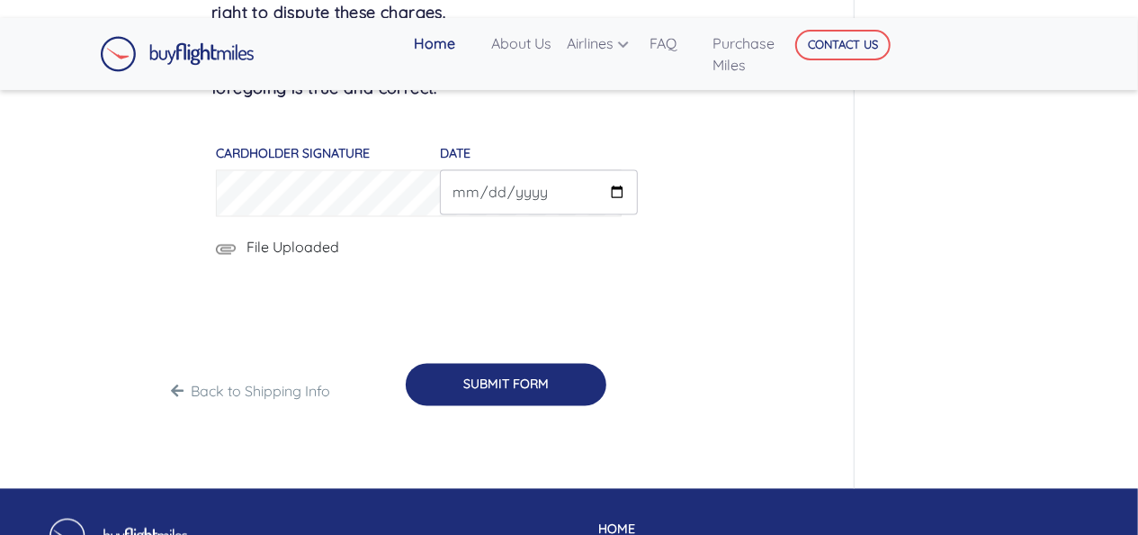
click at [523, 386] on button "SUBMIT FORM" at bounding box center [506, 385] width 201 height 42
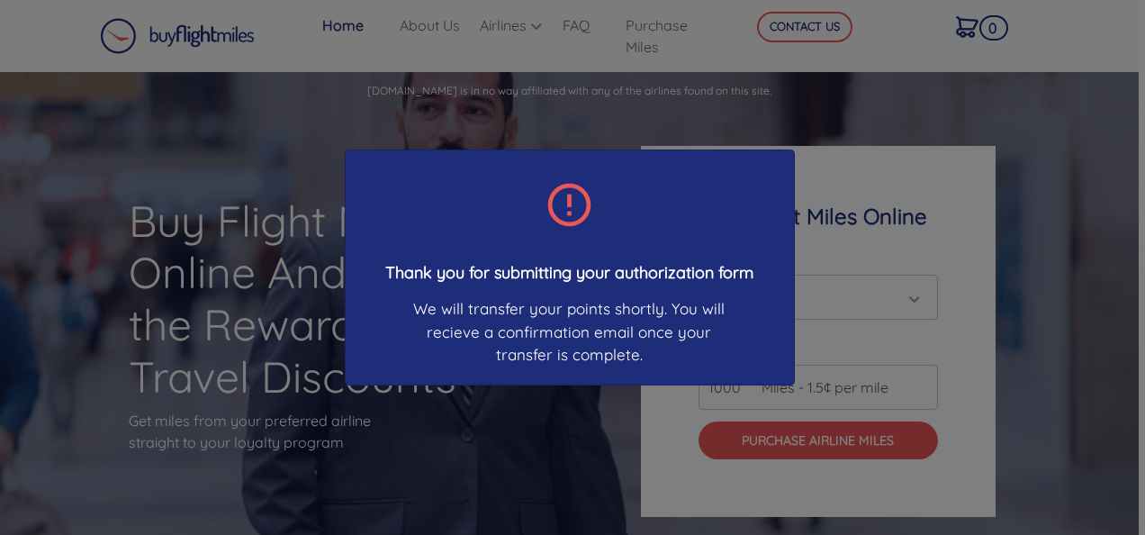
click at [521, 425] on div "Thank you for submitting your authorization form We will transfer your points s…" at bounding box center [572, 267] width 1145 height 535
